Goal: Navigation & Orientation: Find specific page/section

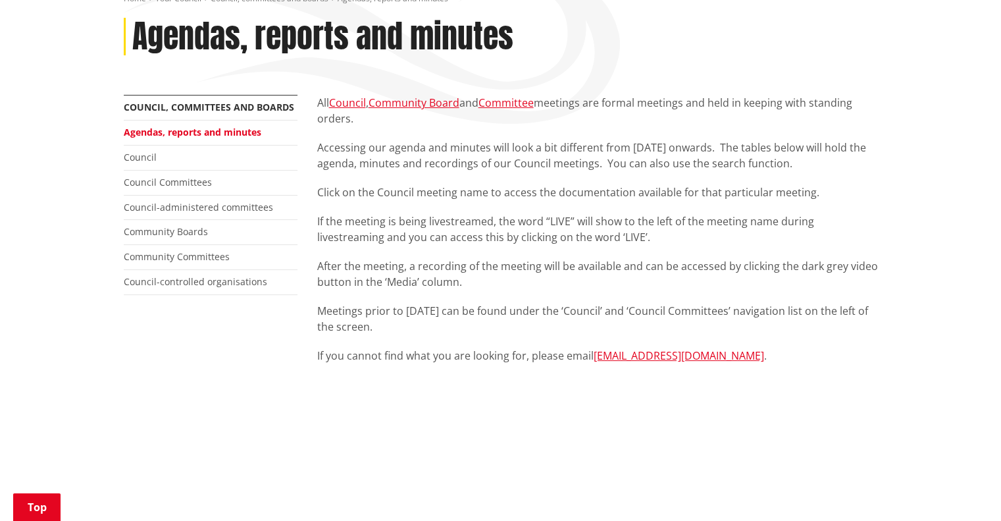
scroll to position [132, 0]
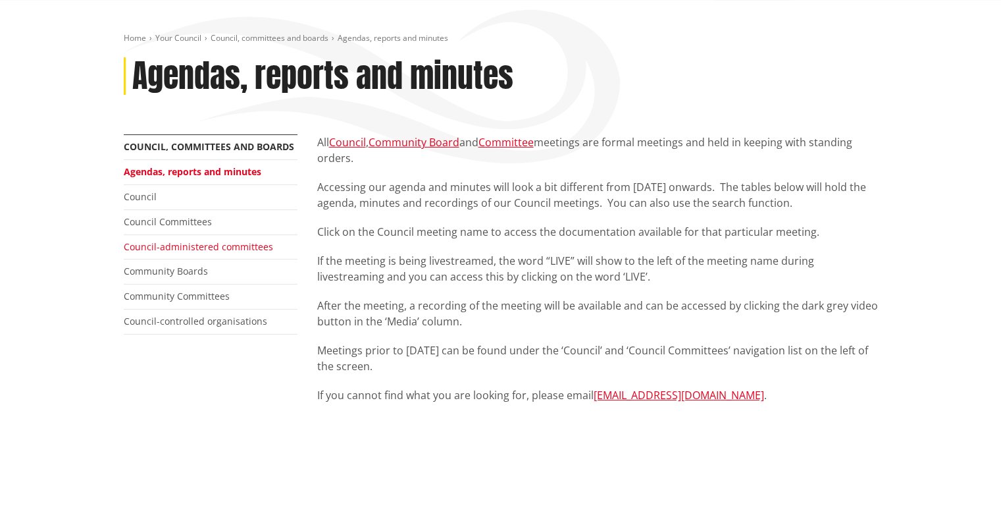
click at [195, 247] on link "Council-administered committees" at bounding box center [198, 246] width 149 height 13
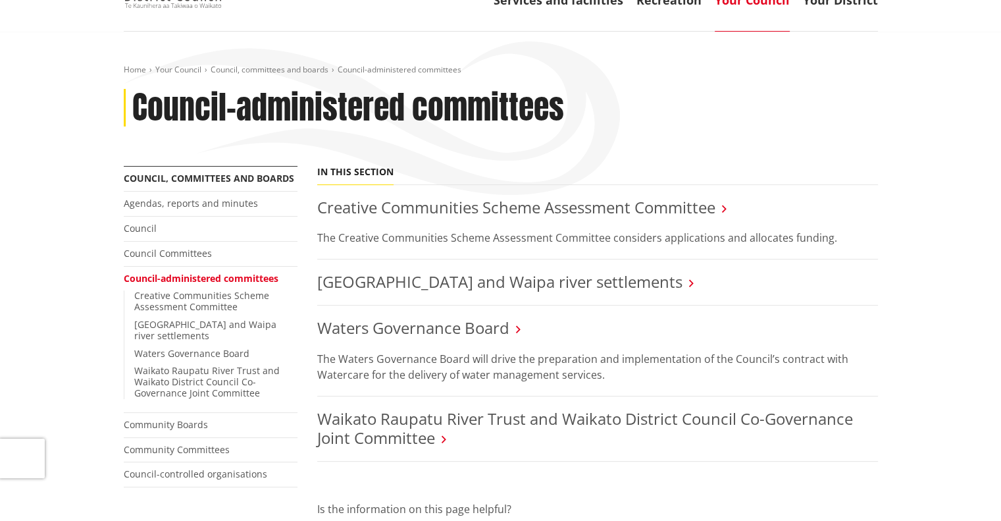
scroll to position [132, 0]
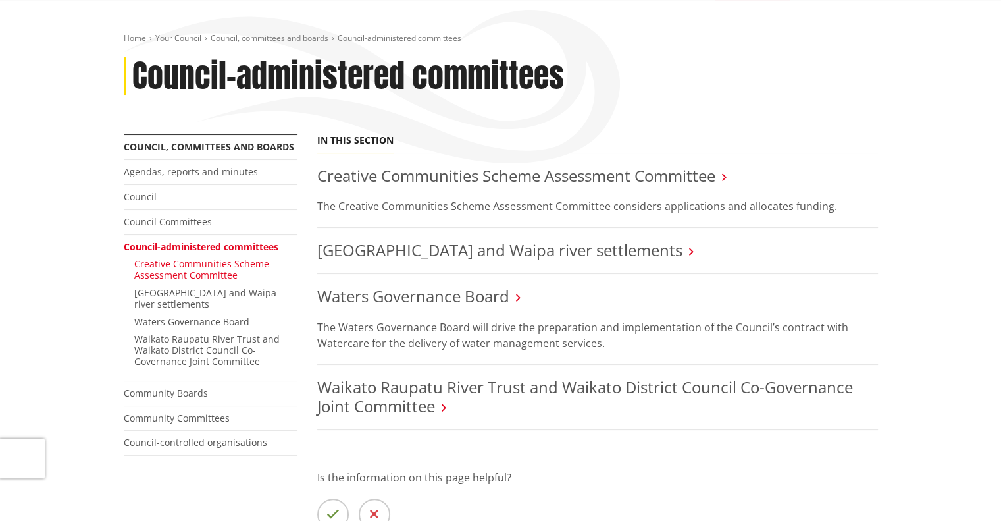
click at [161, 273] on link "Creative Communities Scheme Assessment Committee" at bounding box center [201, 269] width 135 height 24
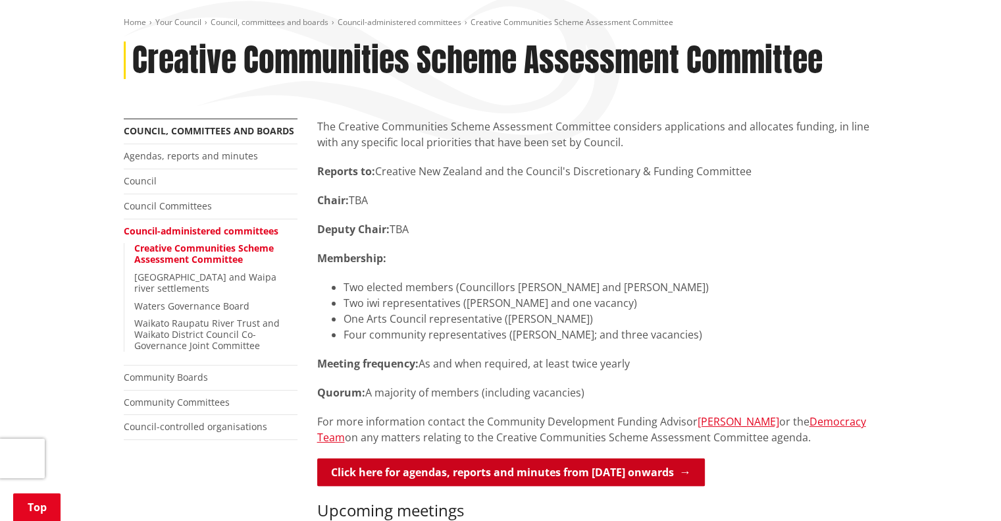
scroll to position [132, 0]
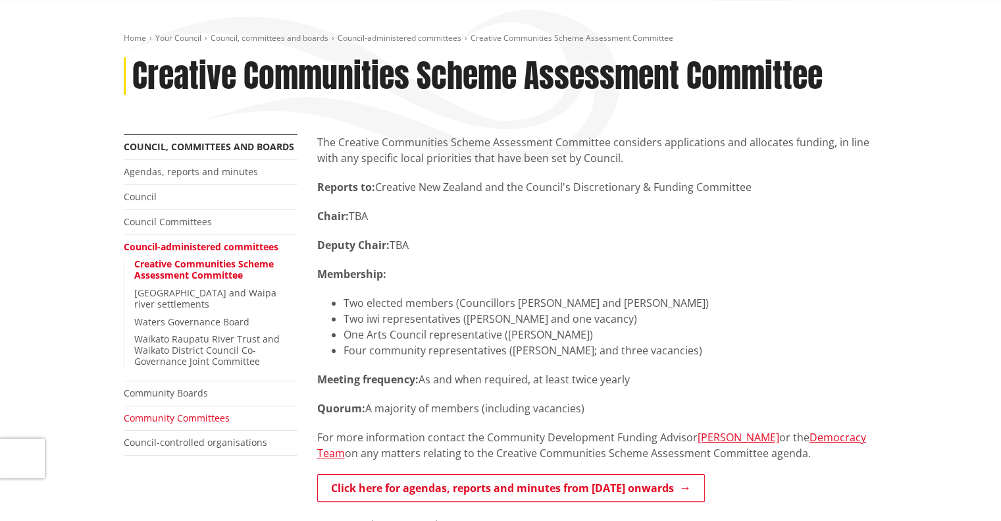
click at [151, 411] on link "Community Committees" at bounding box center [177, 417] width 106 height 13
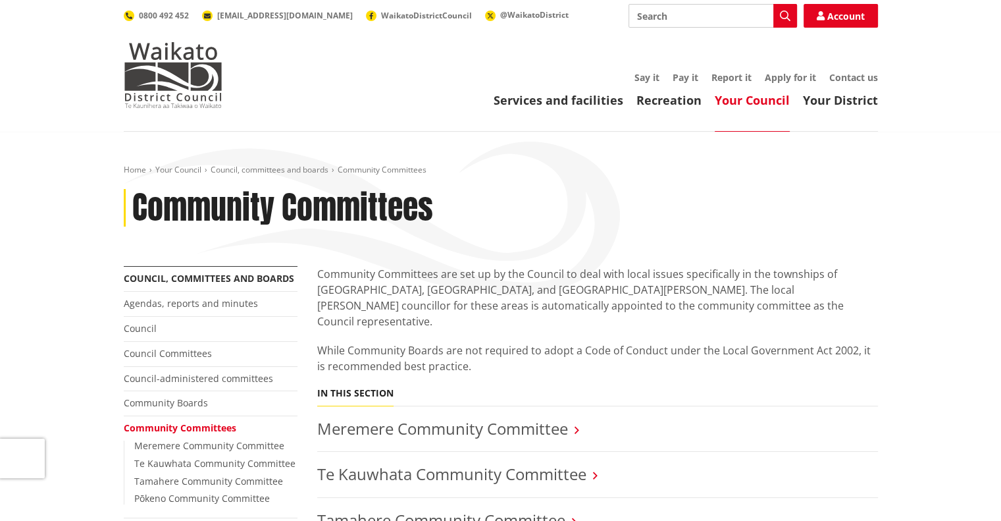
click at [529, 406] on li "Meremere Community Committee" at bounding box center [597, 429] width 561 height 46
click at [522, 417] on link "Meremere Community Committee" at bounding box center [442, 428] width 251 height 22
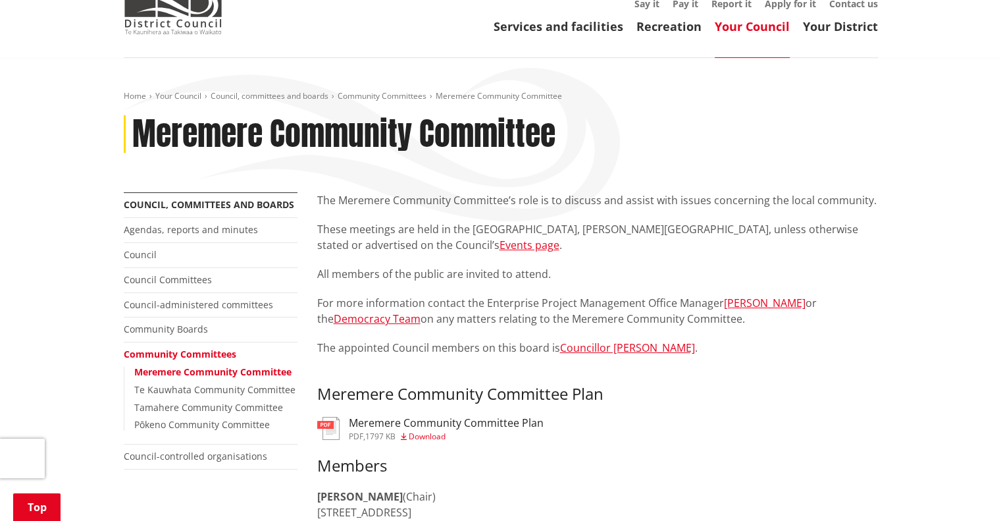
scroll to position [66, 0]
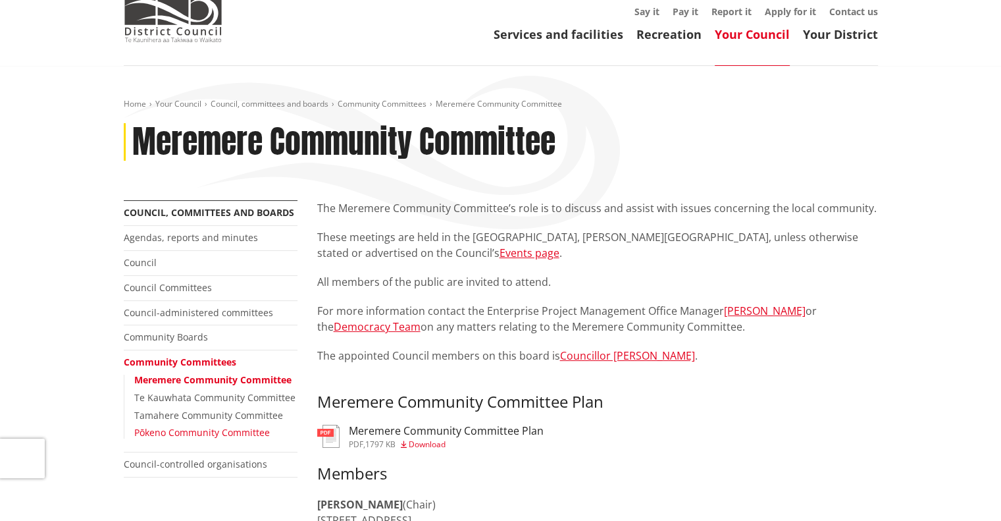
click at [172, 427] on link "Pōkeno Community Committee" at bounding box center [202, 432] width 136 height 13
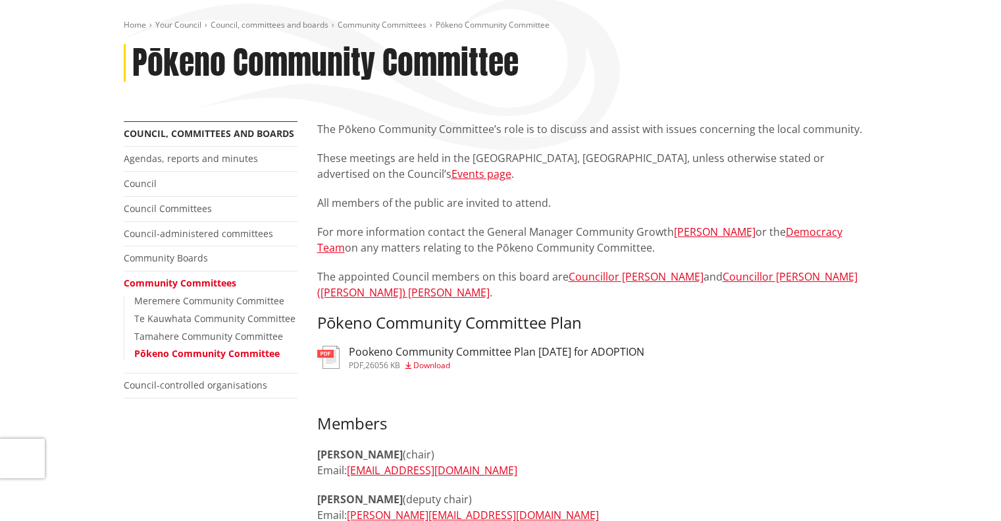
scroll to position [132, 0]
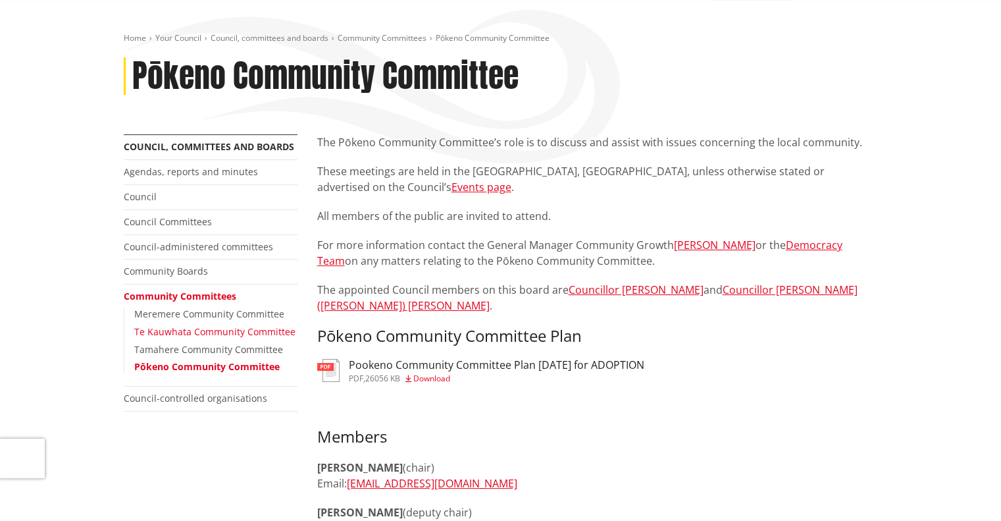
click at [177, 334] on link "Te Kauwhata Community Committee" at bounding box center [214, 331] width 161 height 13
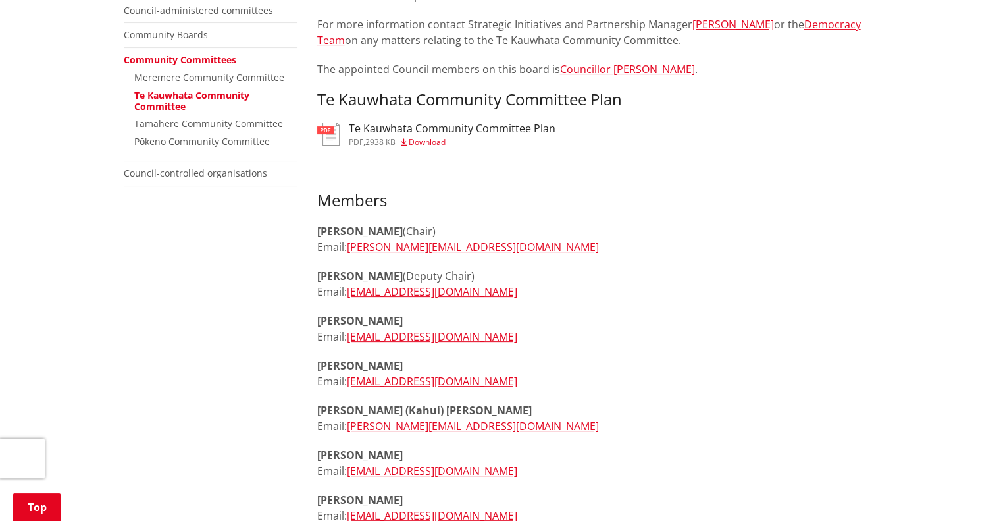
scroll to position [263, 0]
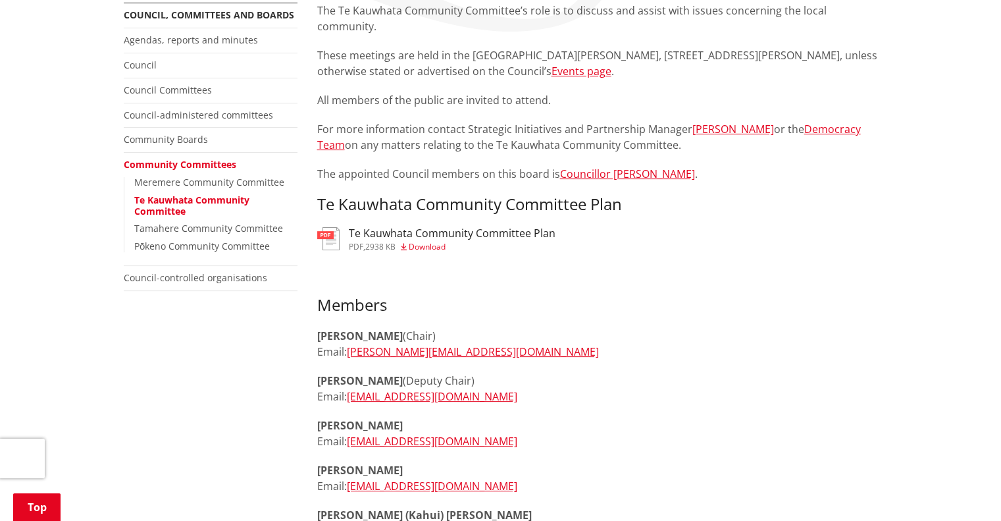
click at [163, 221] on ul "Meremere Community Committee Te Kauwhata Community Committee Tamahere Community…" at bounding box center [211, 214] width 174 height 75
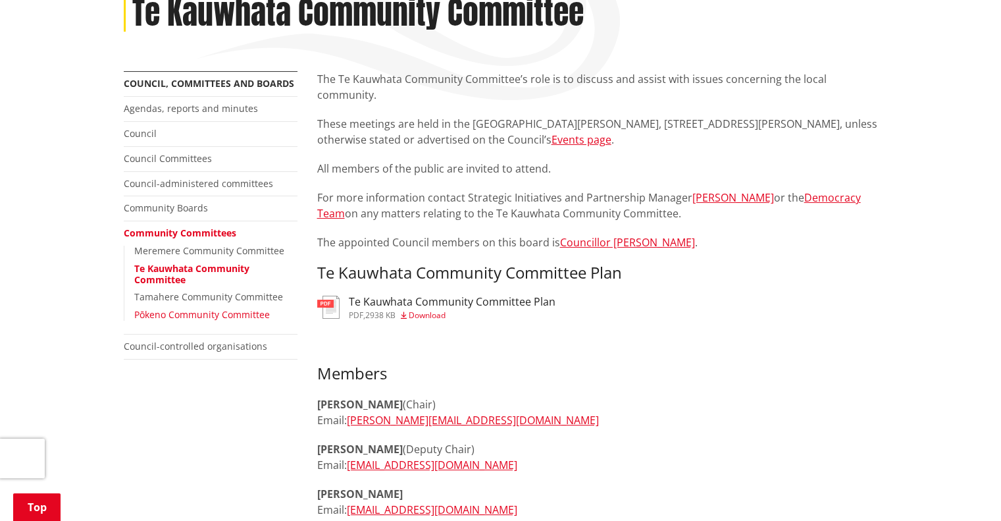
scroll to position [198, 0]
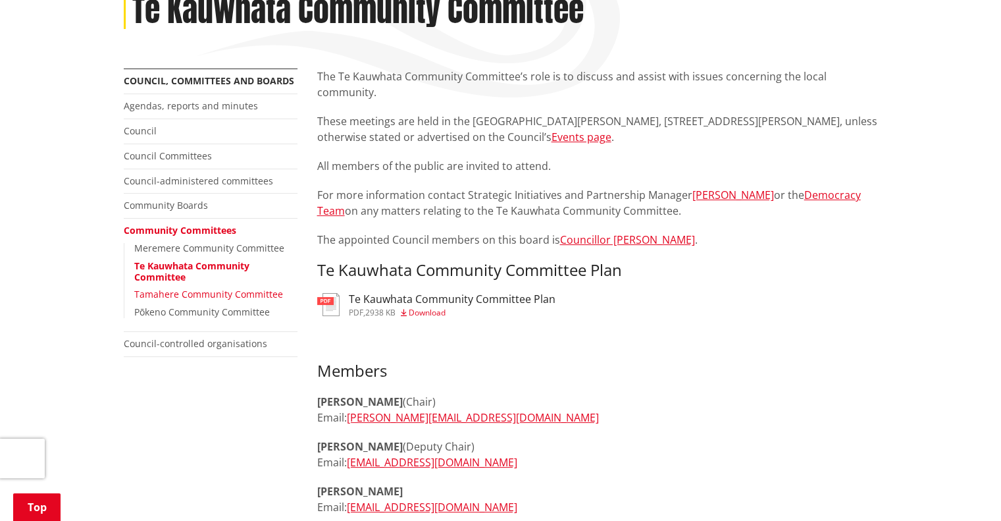
click at [184, 296] on link "Tamahere Community Committee" at bounding box center [208, 294] width 149 height 13
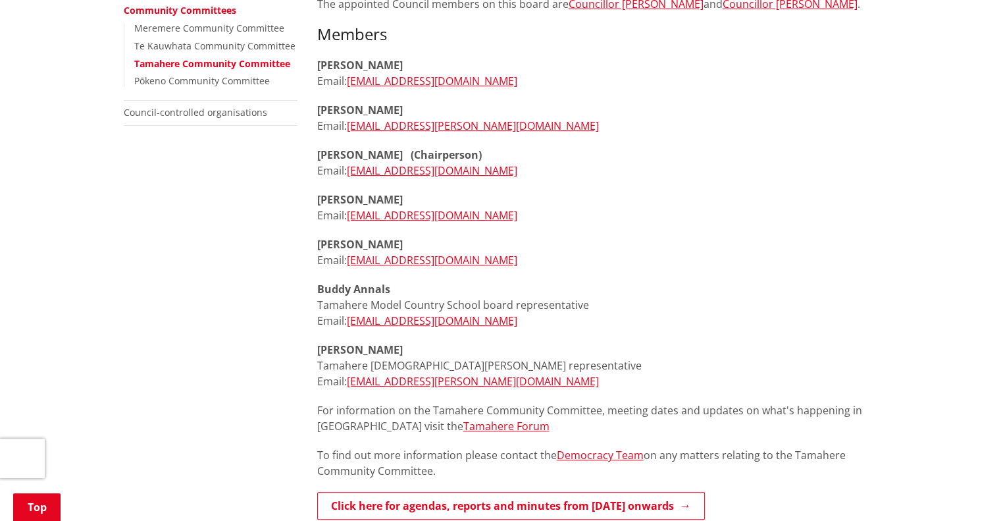
scroll to position [329, 0]
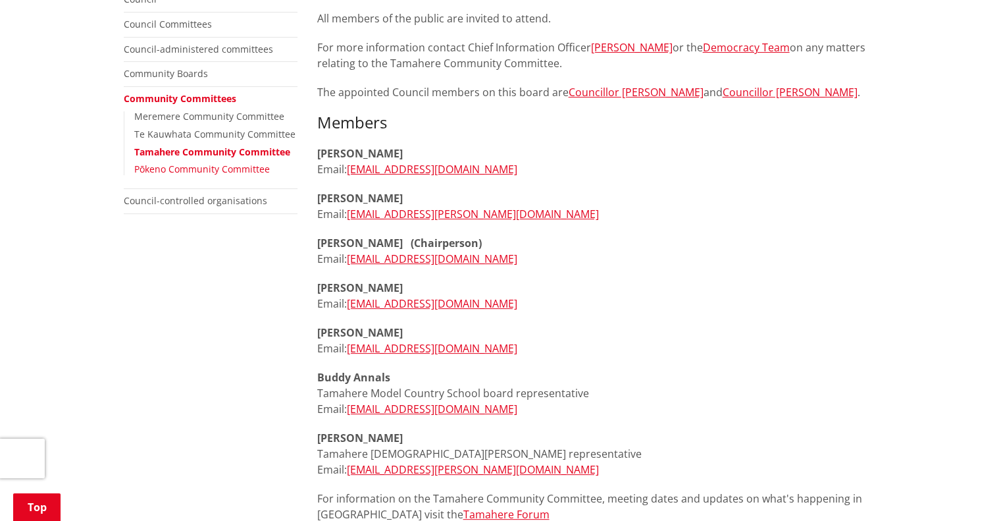
click at [223, 164] on link "Pōkeno Community Committee" at bounding box center [202, 169] width 136 height 13
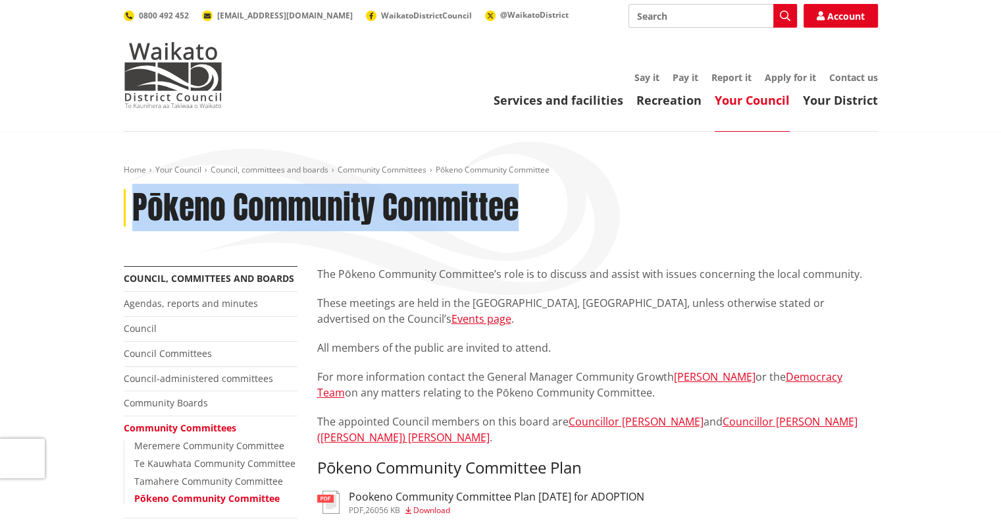
drag, startPoint x: 519, startPoint y: 203, endPoint x: 136, endPoint y: 197, distance: 383.2
click at [136, 197] on div "Pōkeno Community Committee" at bounding box center [501, 208] width 754 height 38
copy h1 "Pōkeno Community Committee"
click at [348, 209] on h1 "Pōkeno Community Committee" at bounding box center [325, 208] width 386 height 38
click at [175, 348] on link "Council Committees" at bounding box center [168, 353] width 88 height 13
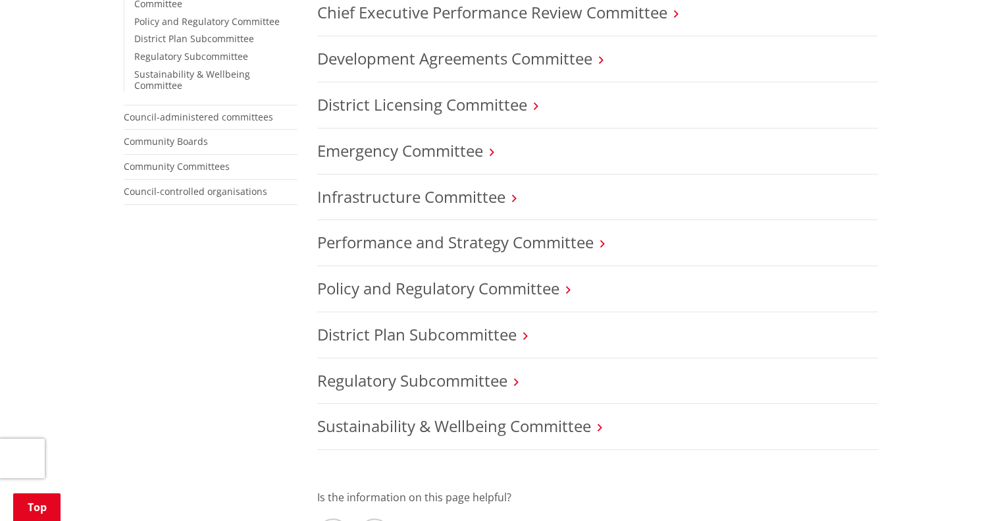
scroll to position [527, 0]
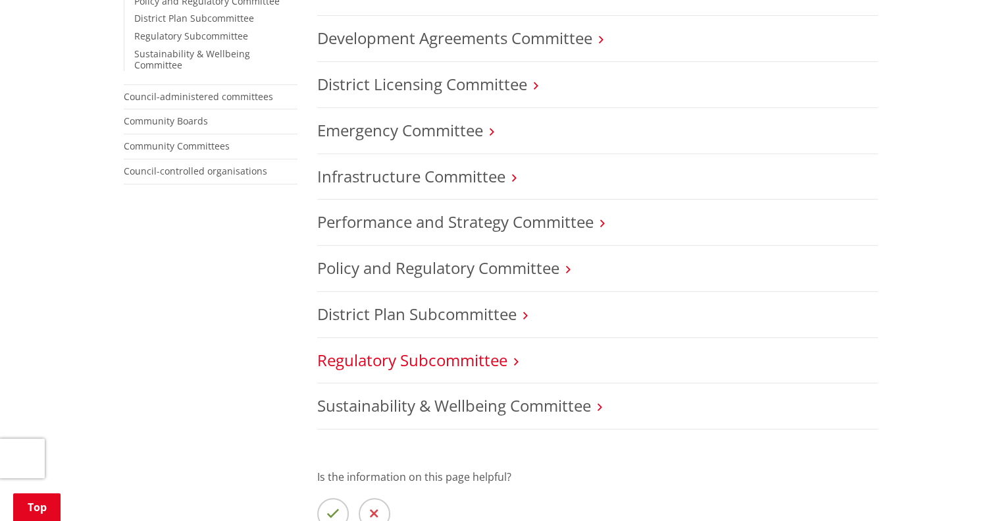
click at [445, 352] on link "Regulatory Subcommittee" at bounding box center [412, 360] width 190 height 22
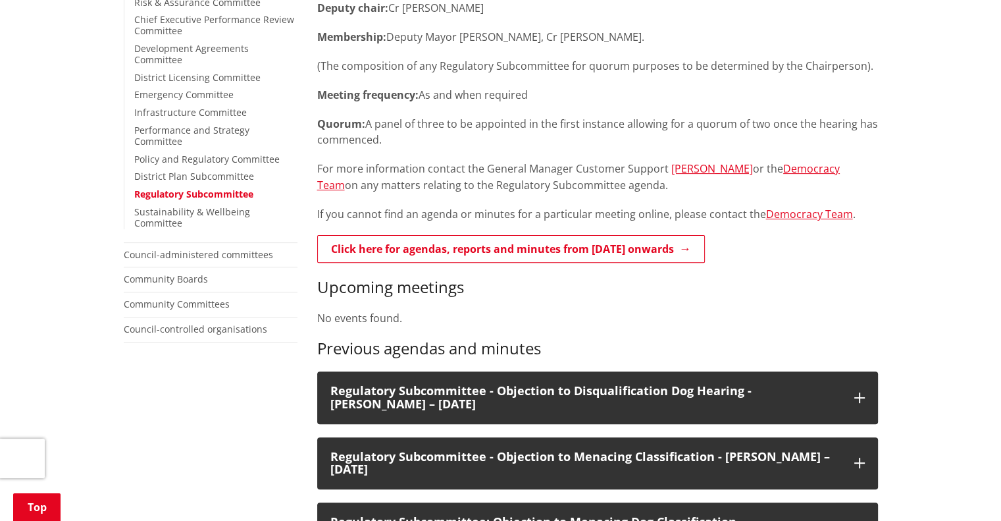
scroll to position [263, 0]
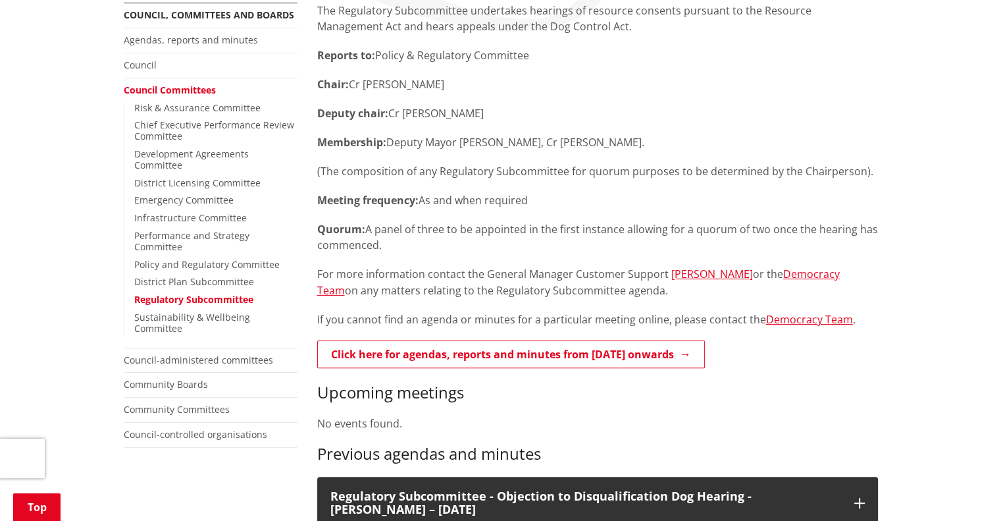
click at [132, 57] on li "Council" at bounding box center [211, 65] width 174 height 25
click at [128, 63] on link "Council" at bounding box center [140, 65] width 33 height 13
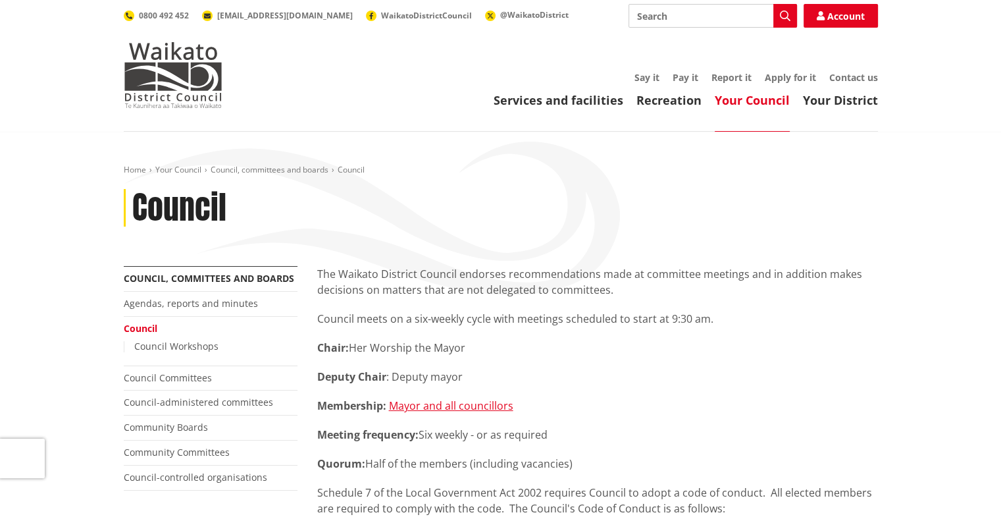
click at [608, 277] on p "The Waikato District Council endorses recommendations made at committee meeting…" at bounding box center [597, 282] width 561 height 32
click at [213, 309] on link "Agendas, reports and minutes" at bounding box center [191, 303] width 134 height 13
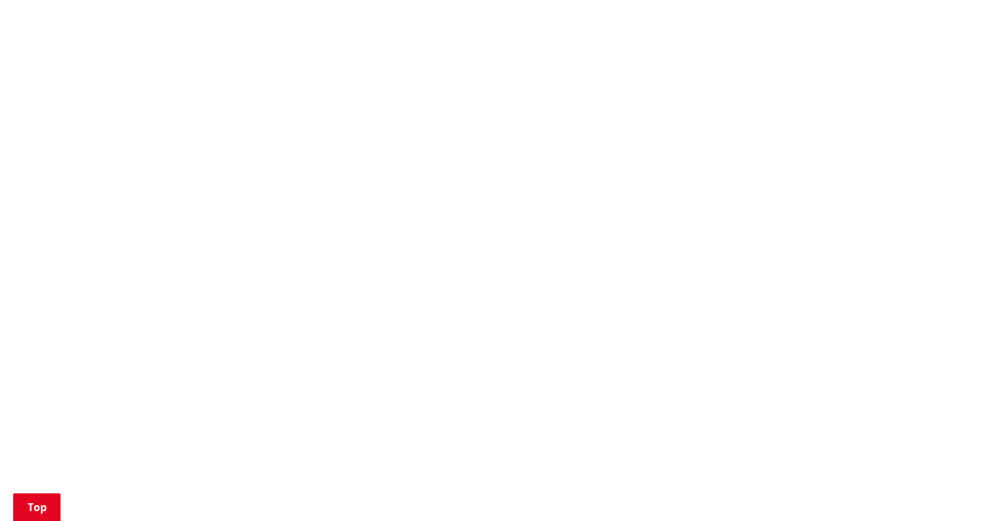
scroll to position [1119, 0]
